Goal: Transaction & Acquisition: Purchase product/service

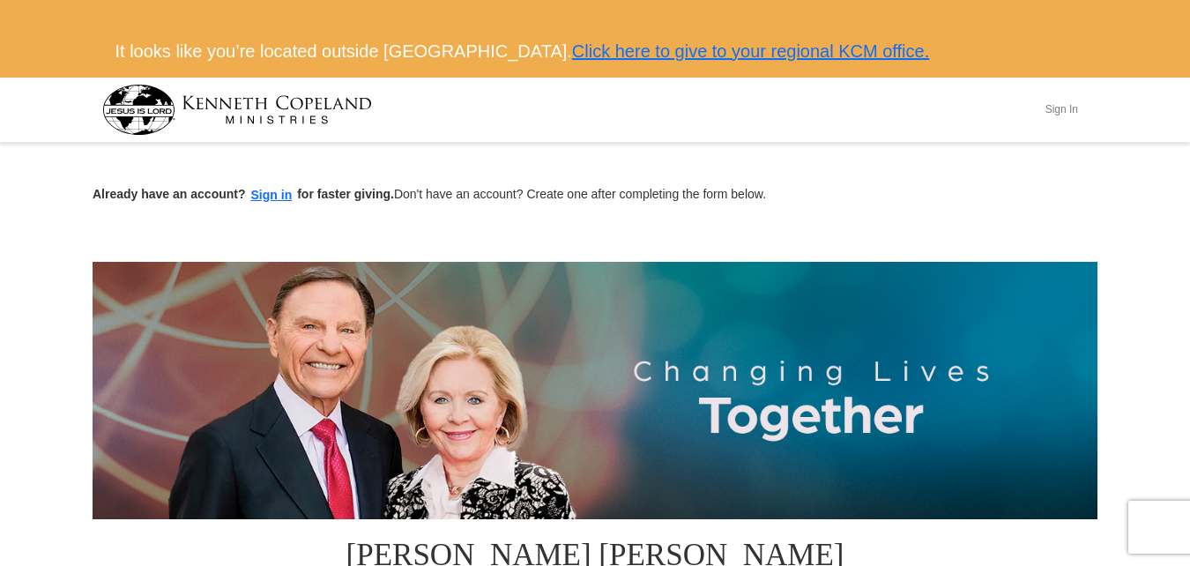
click at [1061, 111] on button "Sign In" at bounding box center [1061, 109] width 53 height 27
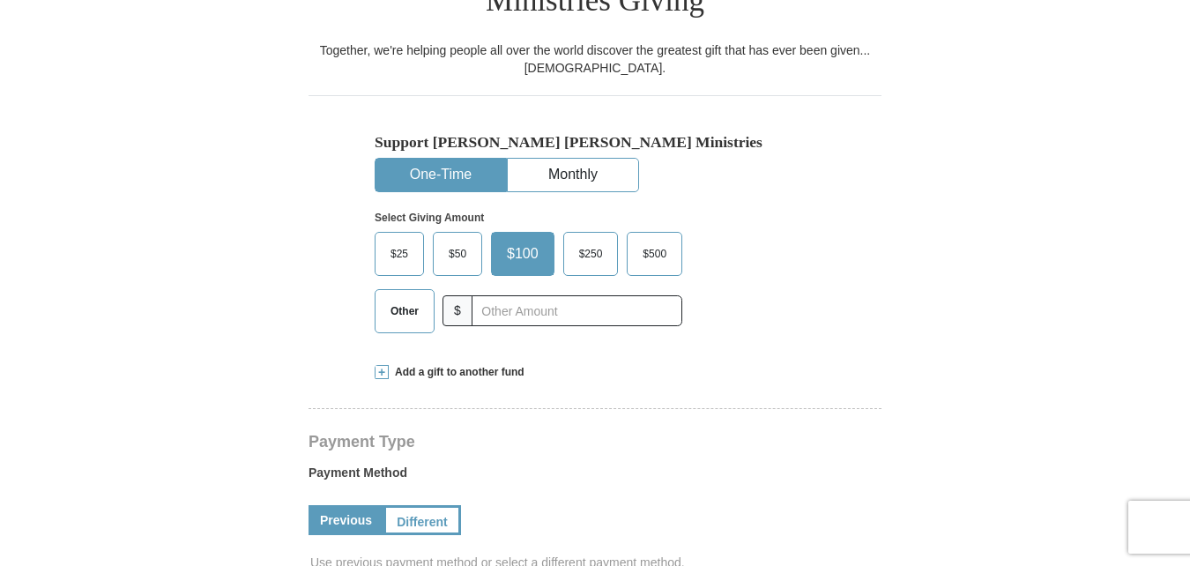
scroll to position [563, 0]
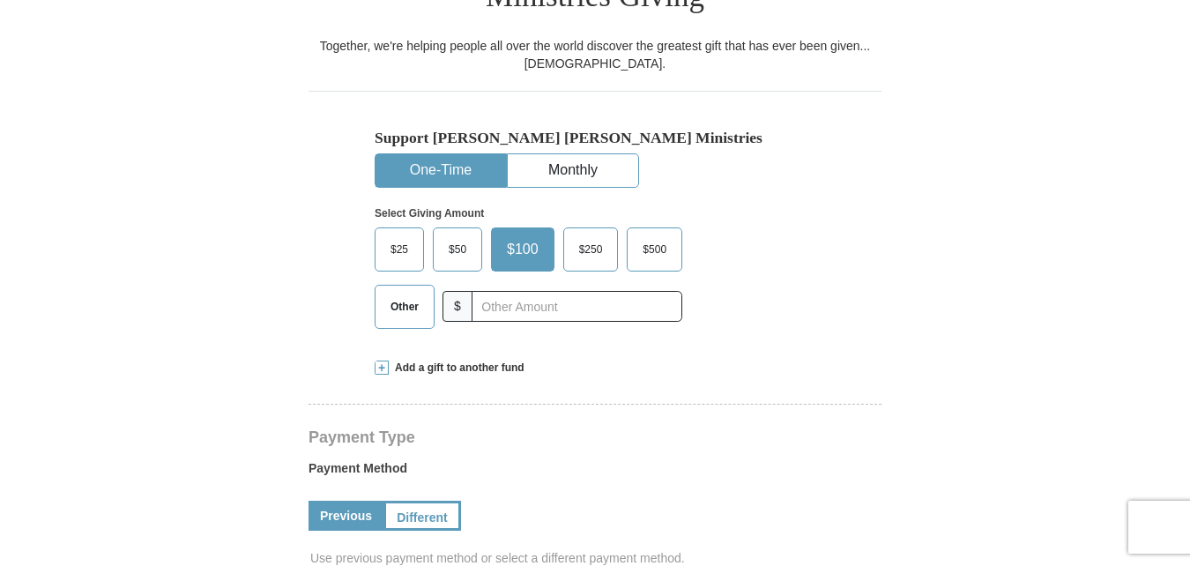
click at [461, 236] on span "$50" at bounding box center [457, 249] width 35 height 26
click at [0, 0] on input "$50" at bounding box center [0, 0] width 0 height 0
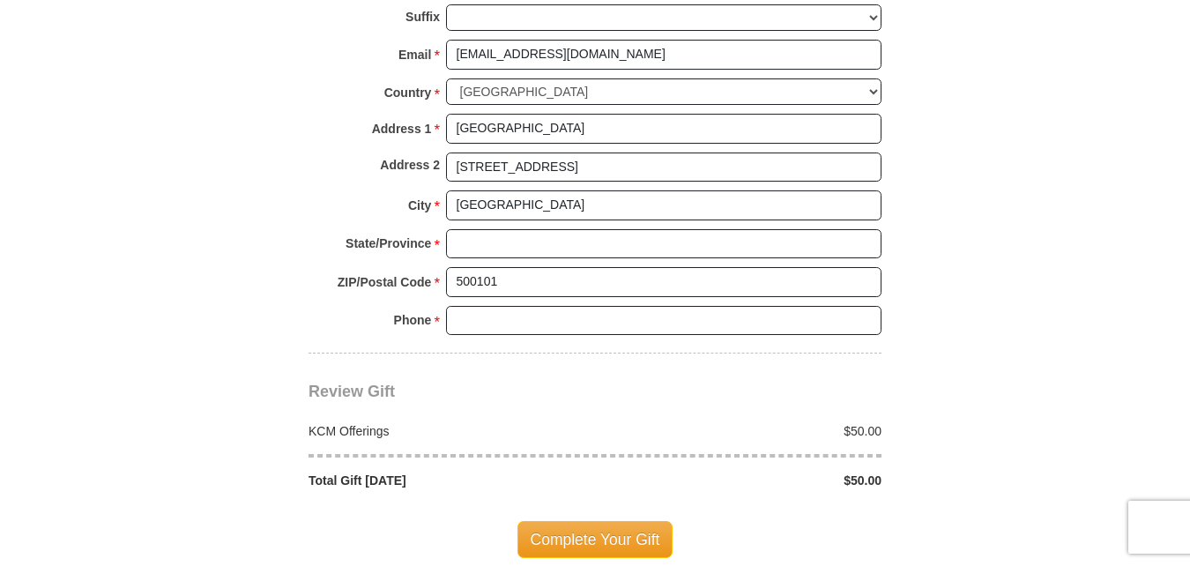
scroll to position [1441, 0]
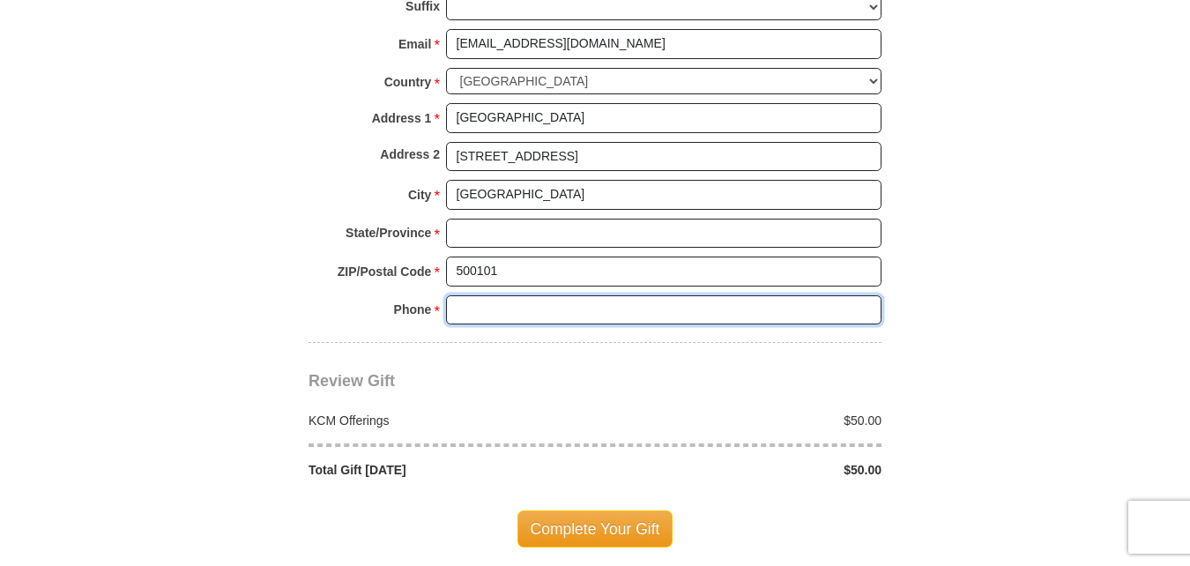
click at [599, 295] on input "Phone * *" at bounding box center [663, 310] width 435 height 30
type input "[PHONE_NUMBER]"
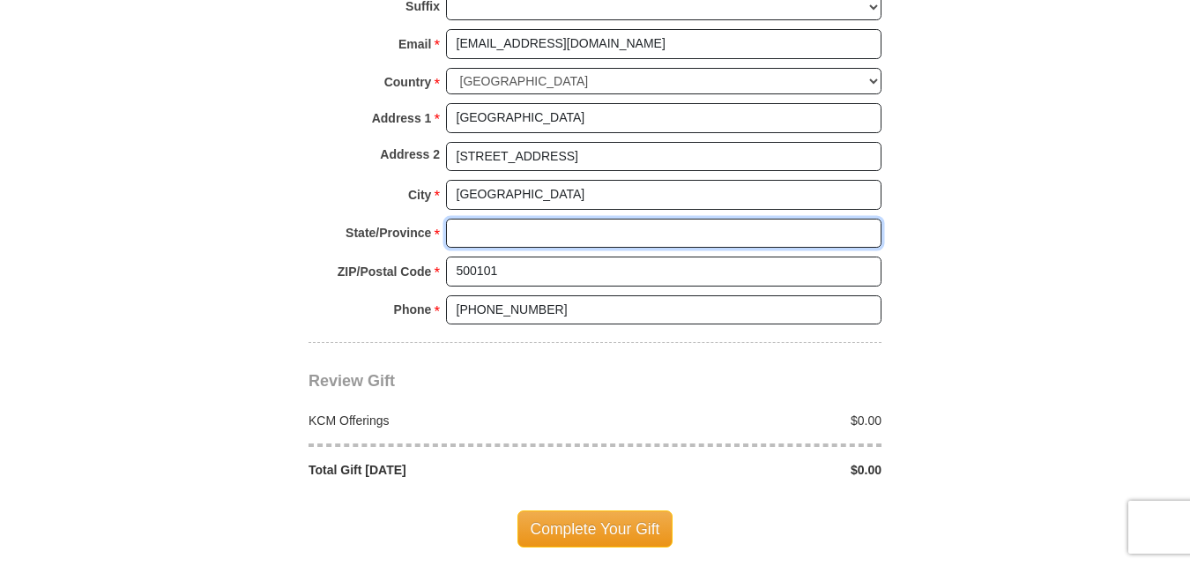
click at [625, 219] on input "State/Province *" at bounding box center [663, 234] width 435 height 30
type input "RIVERS"
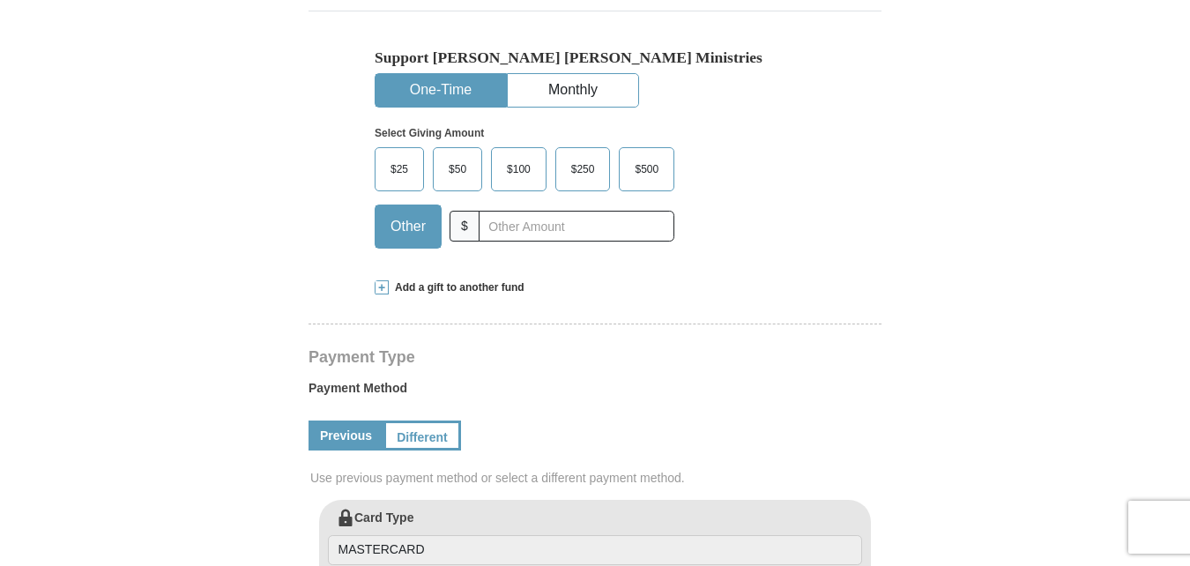
scroll to position [638, 0]
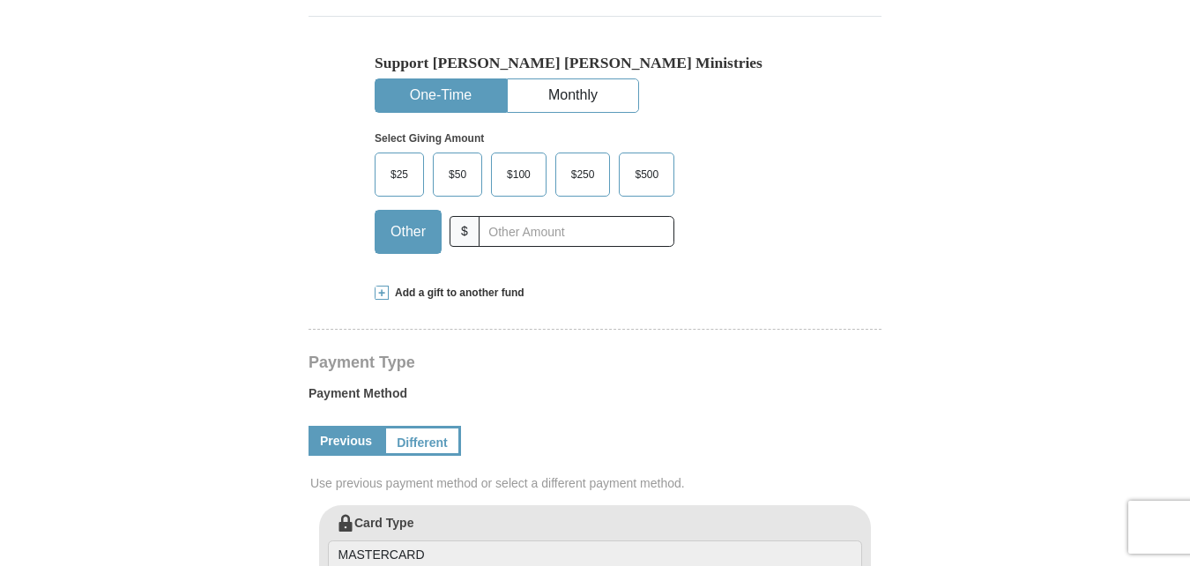
click at [462, 161] on span "$50" at bounding box center [457, 174] width 35 height 26
click at [0, 0] on input "$50" at bounding box center [0, 0] width 0 height 0
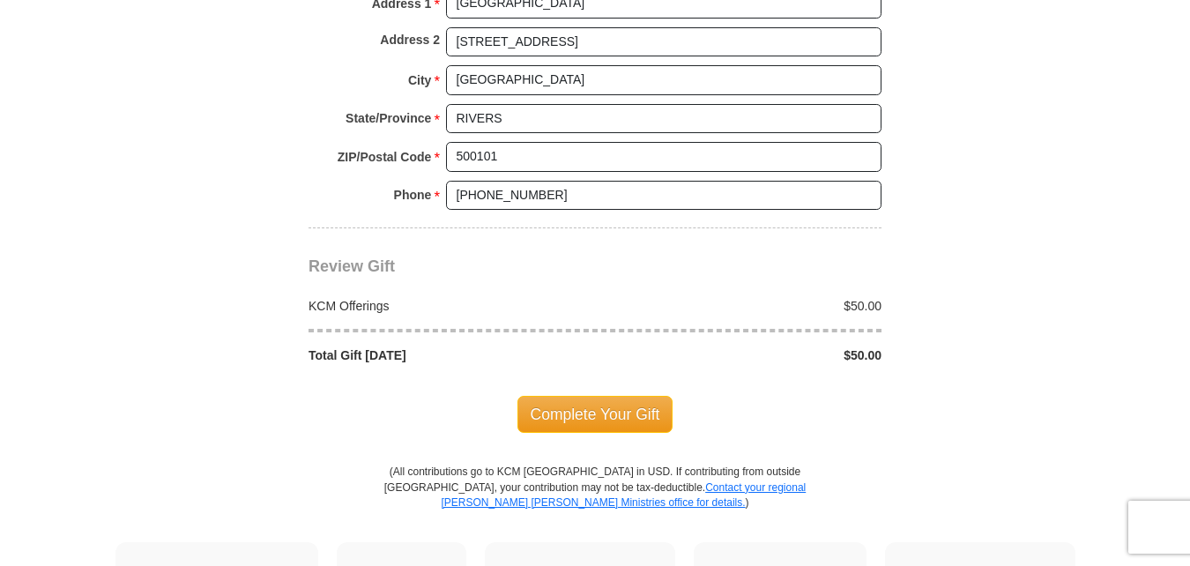
scroll to position [1665, 0]
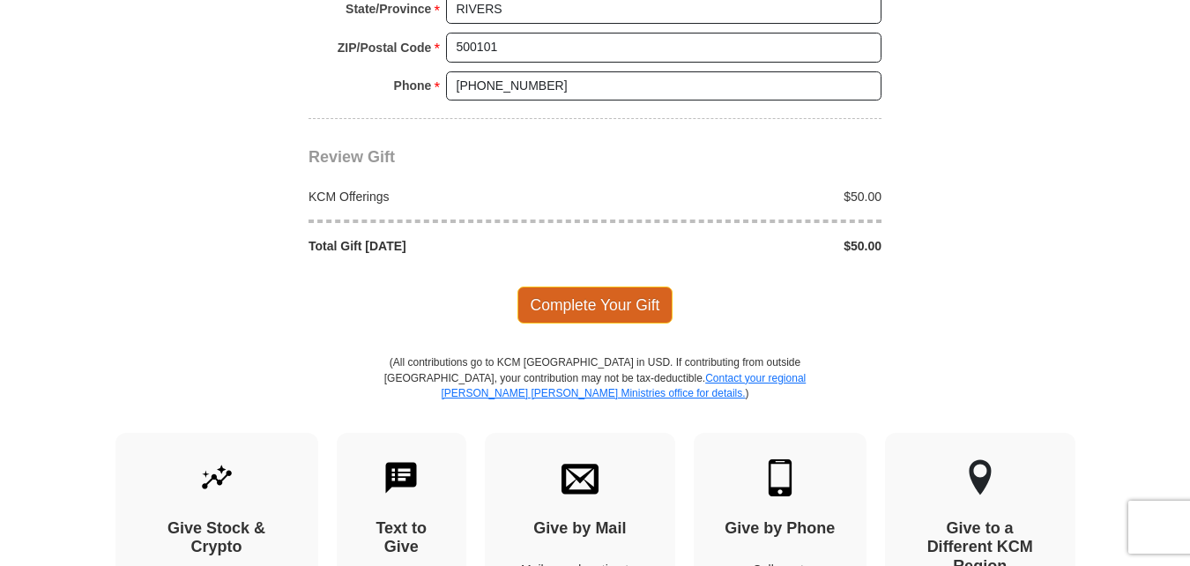
click at [652, 287] on span "Complete Your Gift" at bounding box center [595, 305] width 156 height 37
